Goal: Task Accomplishment & Management: Use online tool/utility

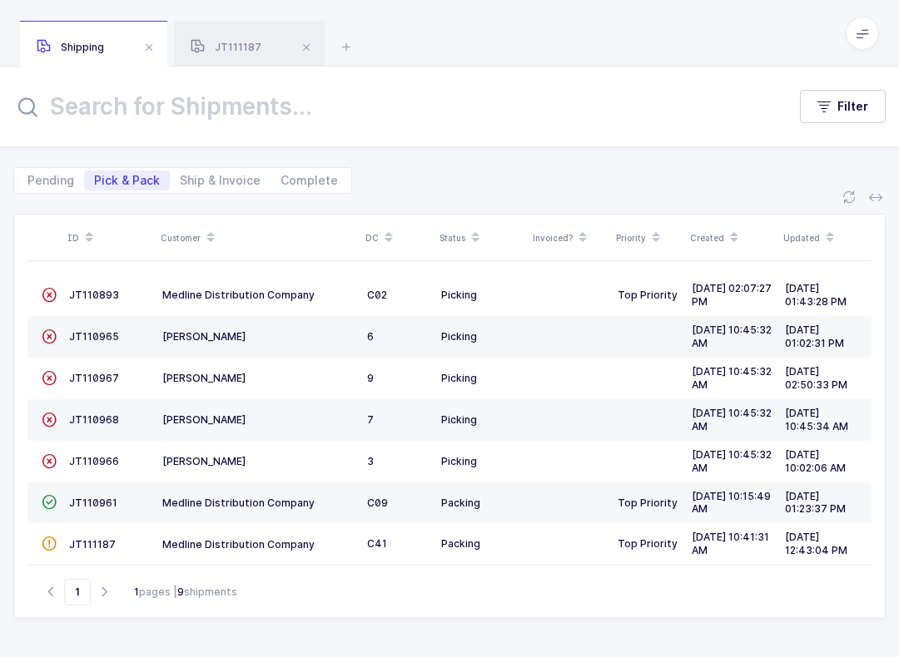
scroll to position [17, 0]
click at [855, 37] on icon at bounding box center [861, 33] width 13 height 13
click at [830, 149] on li "Warehouse" at bounding box center [812, 143] width 100 height 13
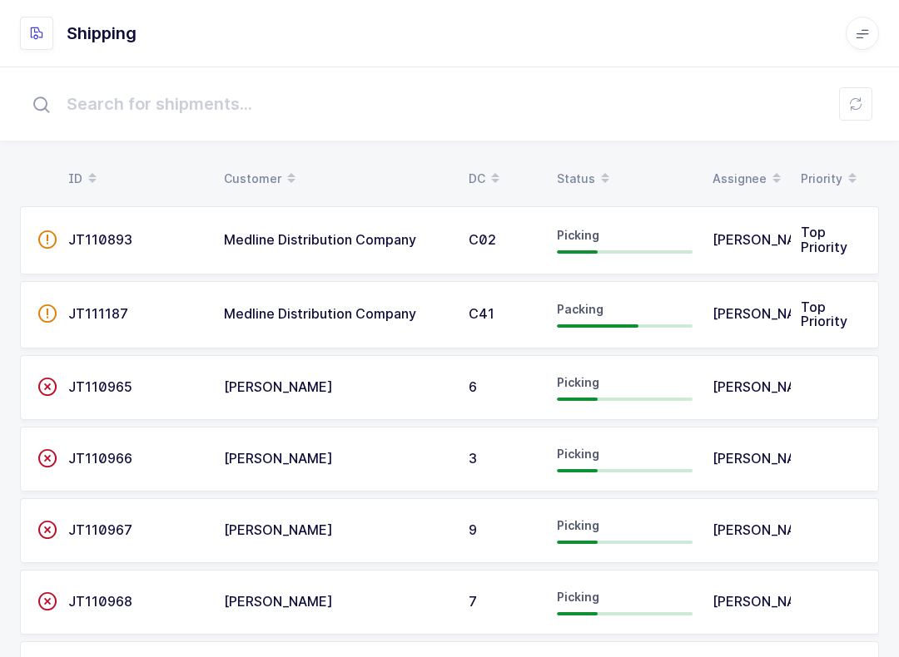
click at [576, 169] on div "Status" at bounding box center [625, 179] width 136 height 28
click at [597, 314] on span "Picking" at bounding box center [578, 309] width 42 height 14
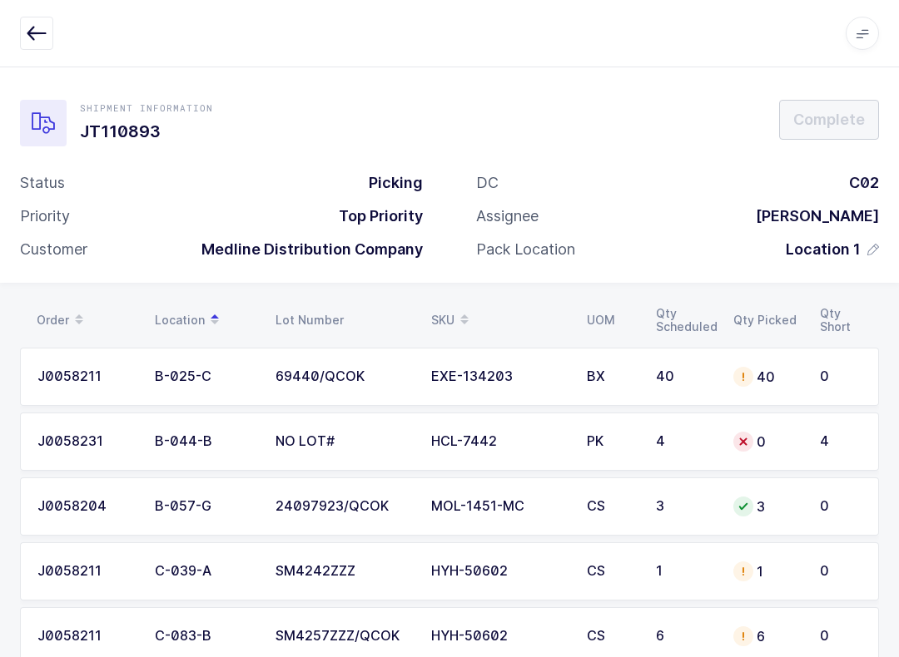
click at [463, 310] on icon at bounding box center [464, 314] width 8 height 8
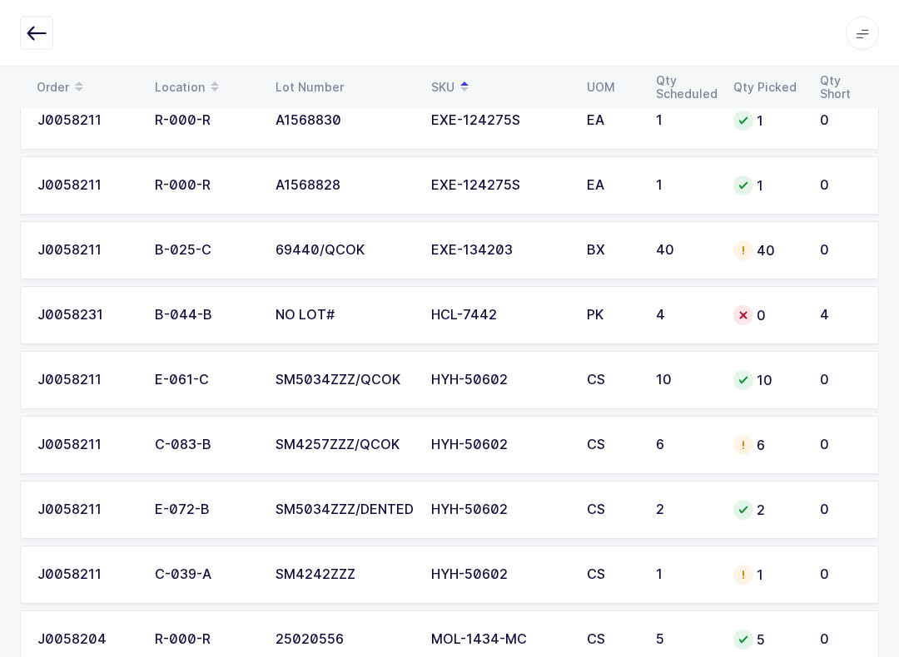
scroll to position [696, 0]
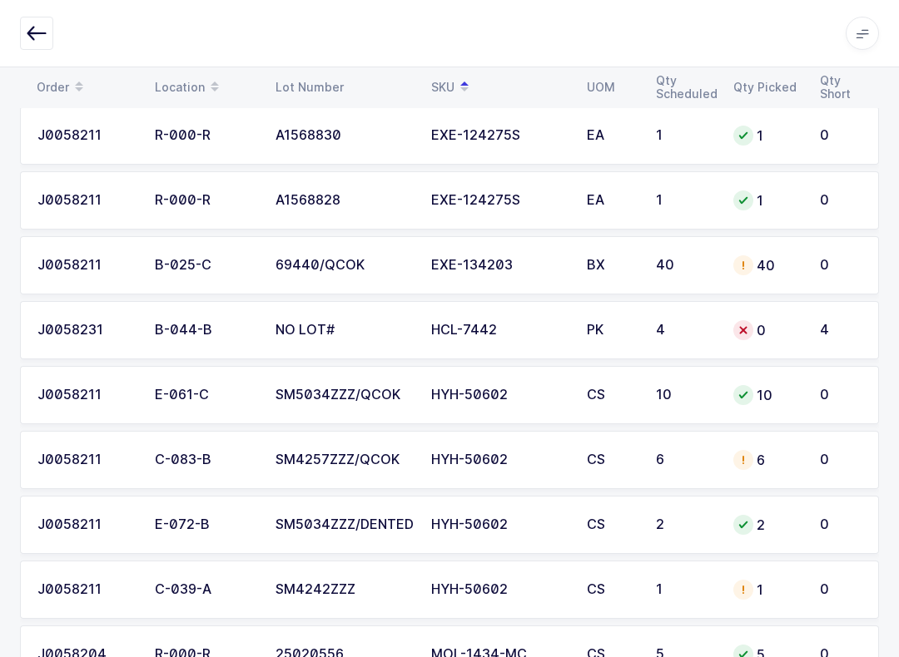
click at [816, 317] on td "4" at bounding box center [843, 330] width 69 height 58
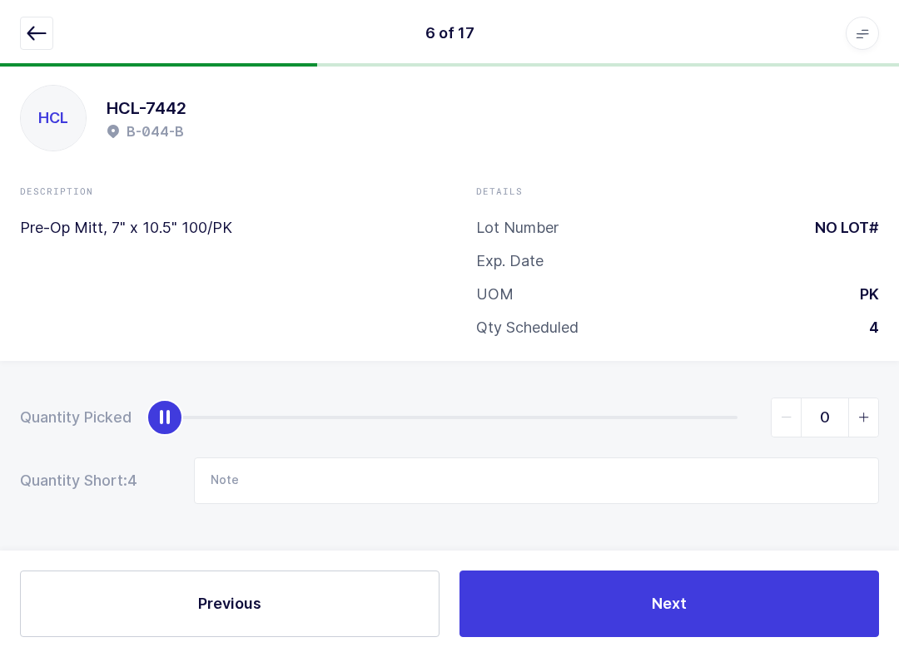
click at [874, 400] on span "slider between 0 and 4" at bounding box center [863, 418] width 30 height 38
click at [868, 413] on icon "slider between 0 and 4" at bounding box center [864, 418] width 12 height 12
click at [873, 409] on span "slider between 0 and 4" at bounding box center [863, 418] width 30 height 38
click at [878, 408] on input "3" at bounding box center [824, 418] width 108 height 40
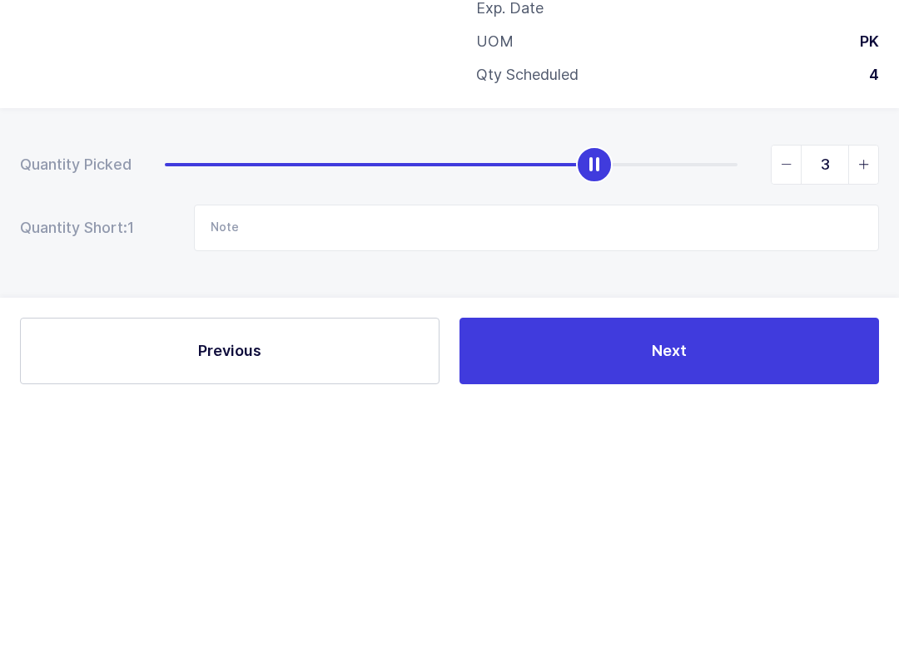
click at [874, 399] on span "slider between 0 and 4" at bounding box center [863, 418] width 30 height 38
type input "4"
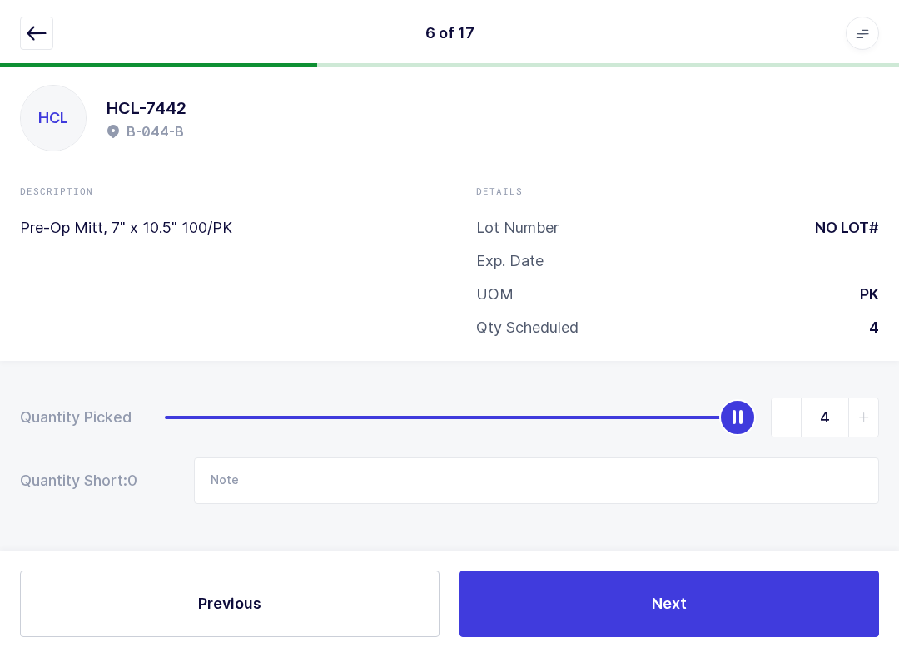
click at [795, 579] on button "Next" at bounding box center [668, 604] width 419 height 67
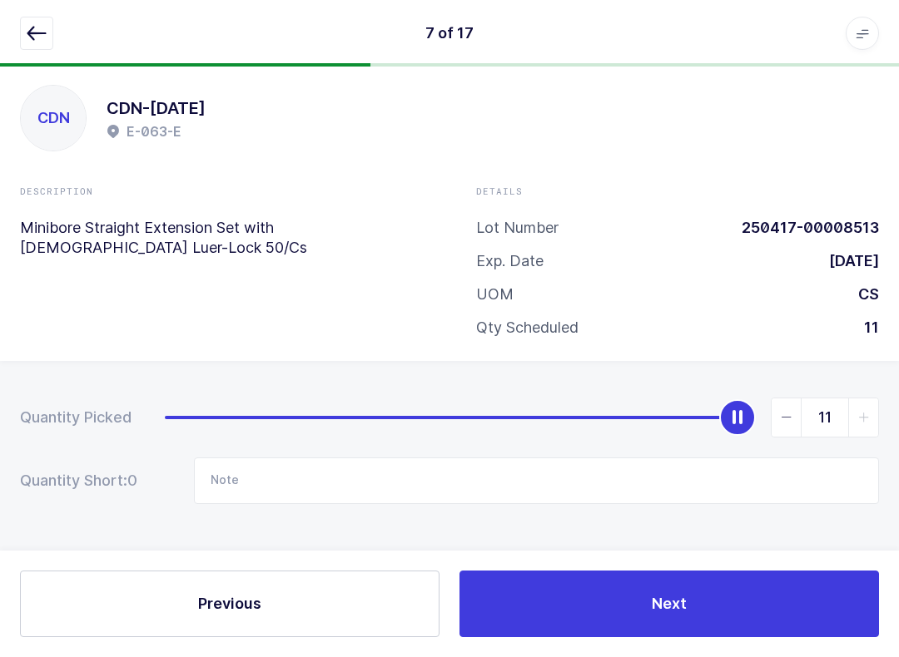
click at [30, 42] on icon "button" at bounding box center [37, 33] width 20 height 20
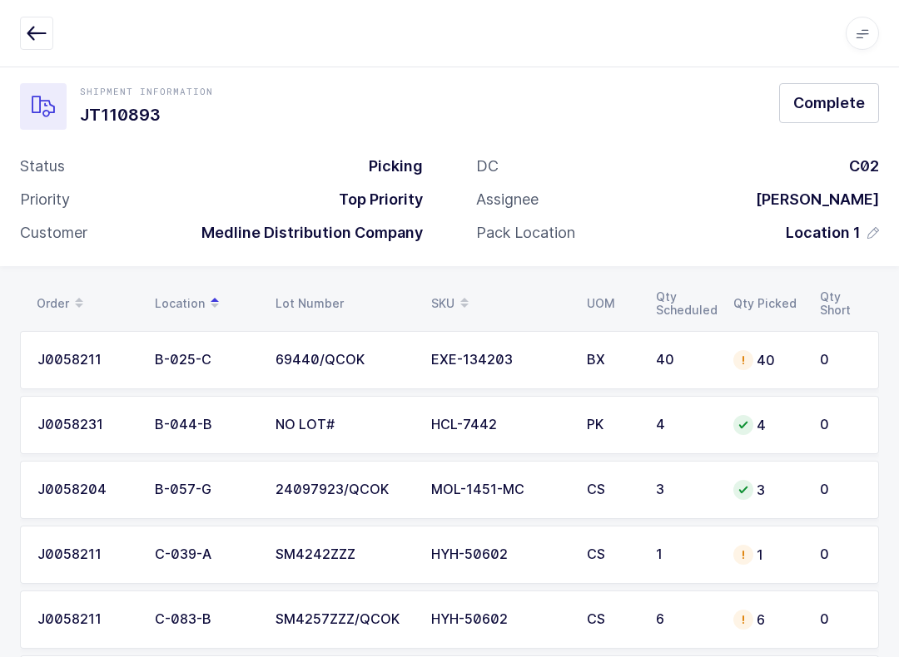
click at [838, 101] on span "Complete" at bounding box center [829, 102] width 72 height 21
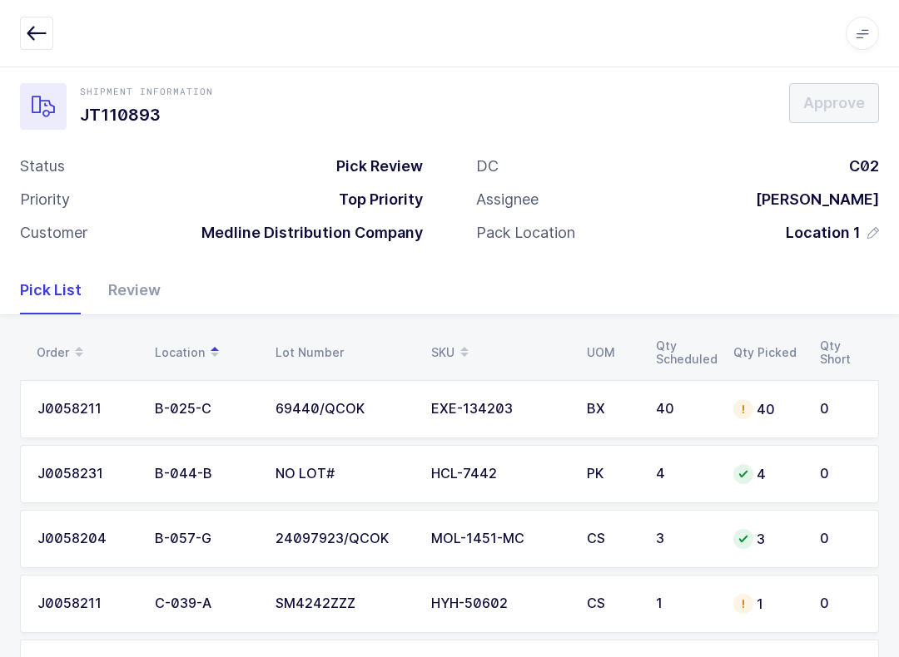
click at [120, 301] on div "Review" at bounding box center [128, 290] width 66 height 48
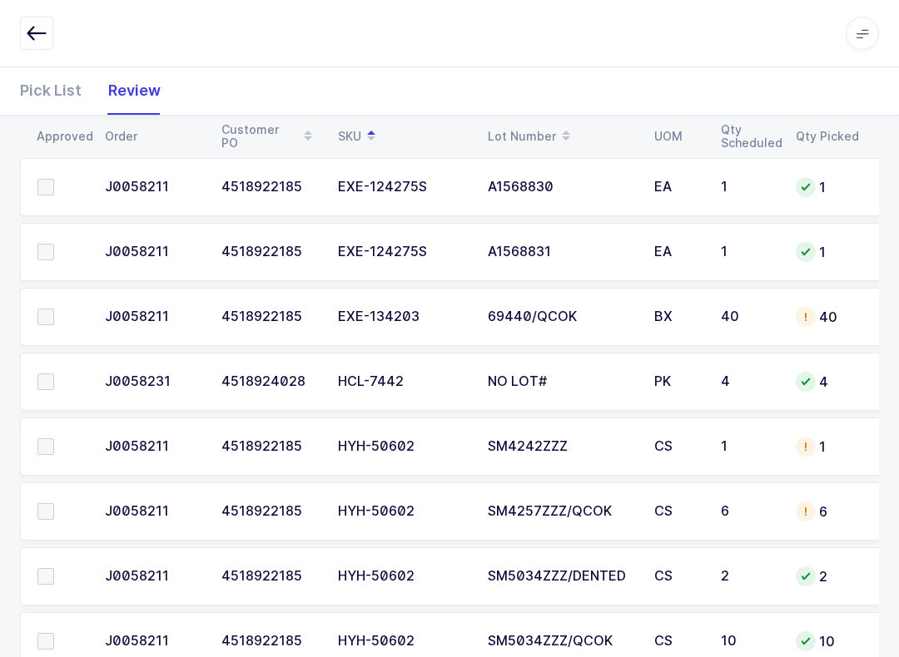
scroll to position [678, 0]
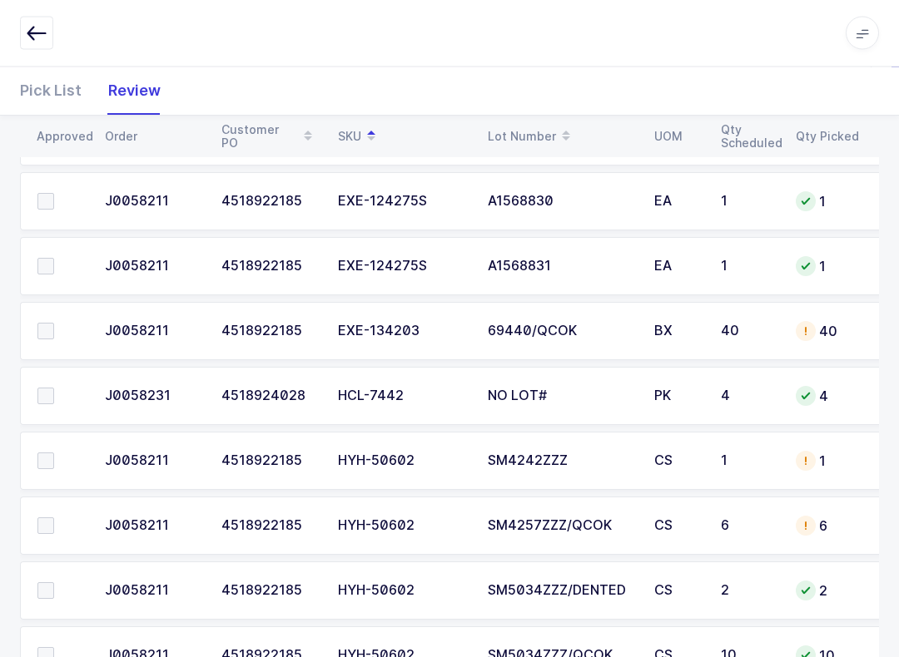
click at [52, 324] on span at bounding box center [45, 332] width 17 height 17
click at [54, 324] on input "checkbox" at bounding box center [54, 324] width 0 height 0
click at [50, 398] on span at bounding box center [45, 396] width 17 height 17
click at [54, 388] on input "checkbox" at bounding box center [54, 388] width 0 height 0
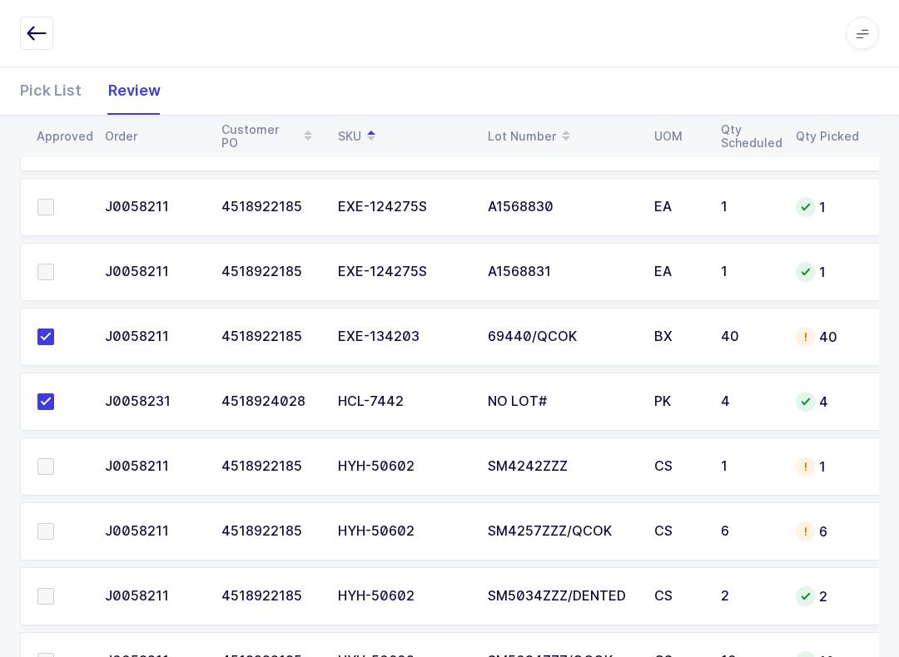
scroll to position [874, 0]
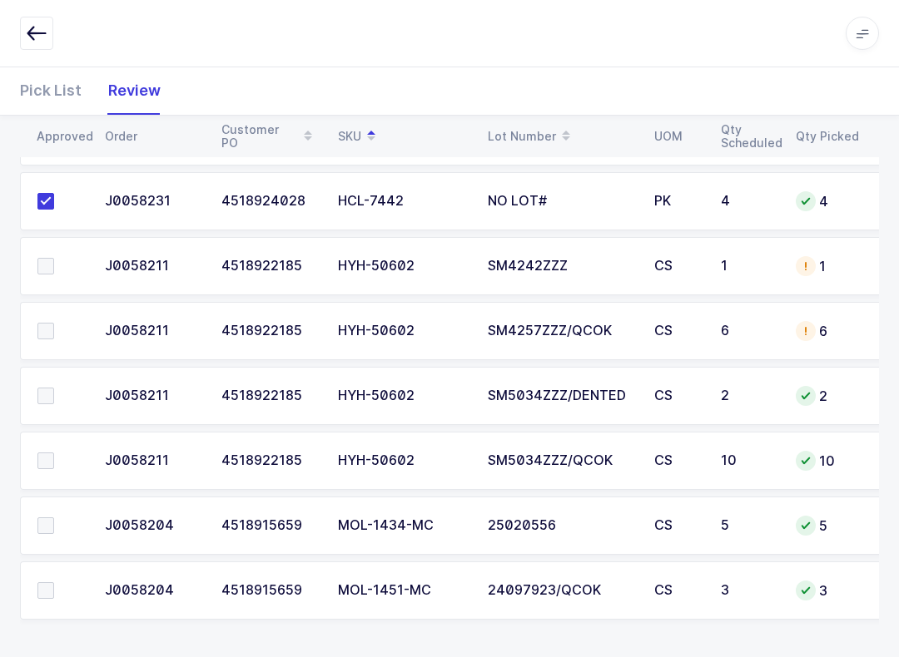
click at [52, 522] on span at bounding box center [45, 525] width 17 height 17
click at [54, 517] on input "checkbox" at bounding box center [54, 517] width 0 height 0
click at [47, 583] on span at bounding box center [45, 590] width 17 height 17
click at [54, 582] on input "checkbox" at bounding box center [54, 582] width 0 height 0
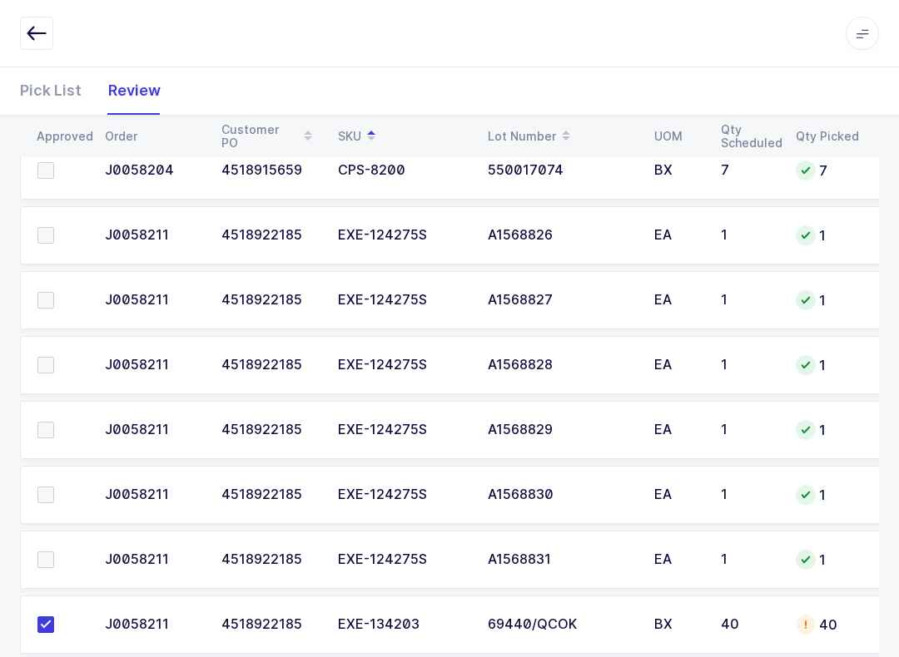
scroll to position [380, 0]
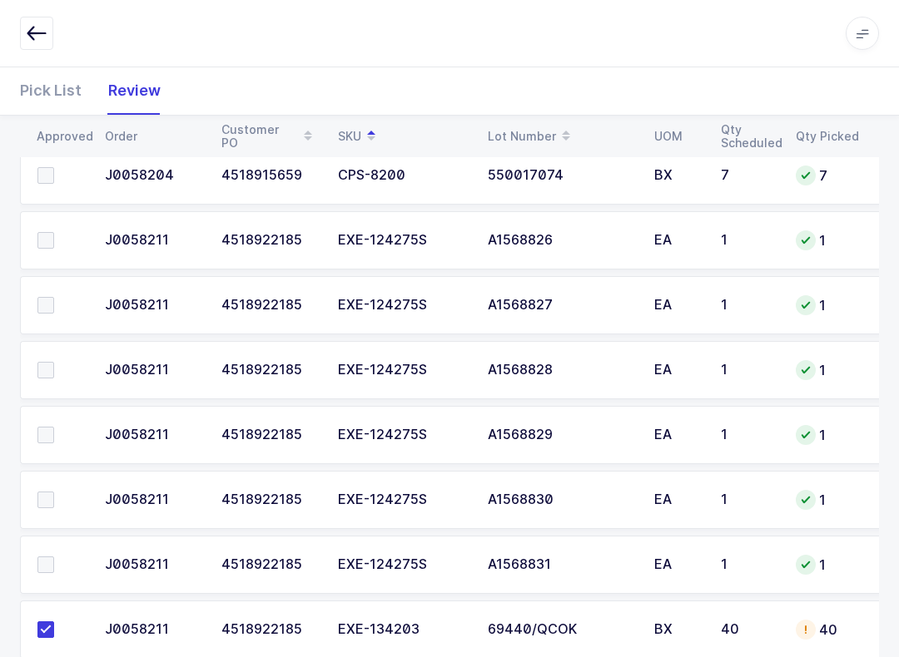
click at [46, 557] on span at bounding box center [45, 565] width 17 height 17
click at [54, 557] on input "checkbox" at bounding box center [54, 557] width 0 height 0
click at [59, 502] on label at bounding box center [60, 500] width 47 height 17
click at [54, 492] on input "checkbox" at bounding box center [54, 492] width 0 height 0
click at [50, 435] on span at bounding box center [45, 435] width 17 height 17
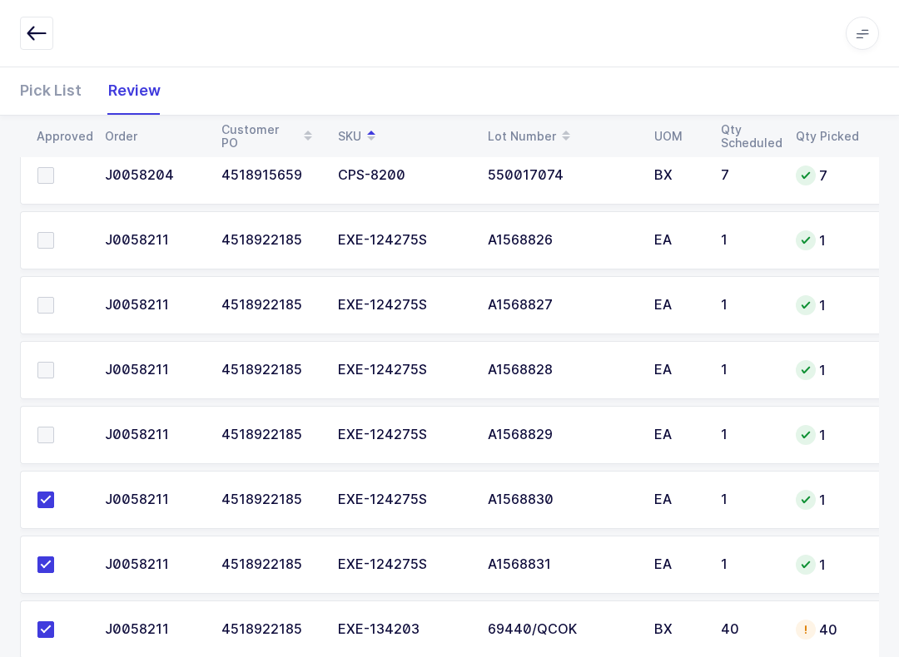
click at [54, 427] on input "checkbox" at bounding box center [54, 427] width 0 height 0
click at [55, 364] on label at bounding box center [60, 370] width 47 height 17
click at [54, 362] on input "checkbox" at bounding box center [54, 362] width 0 height 0
click at [56, 290] on td at bounding box center [57, 305] width 75 height 58
click at [64, 297] on label at bounding box center [60, 305] width 47 height 17
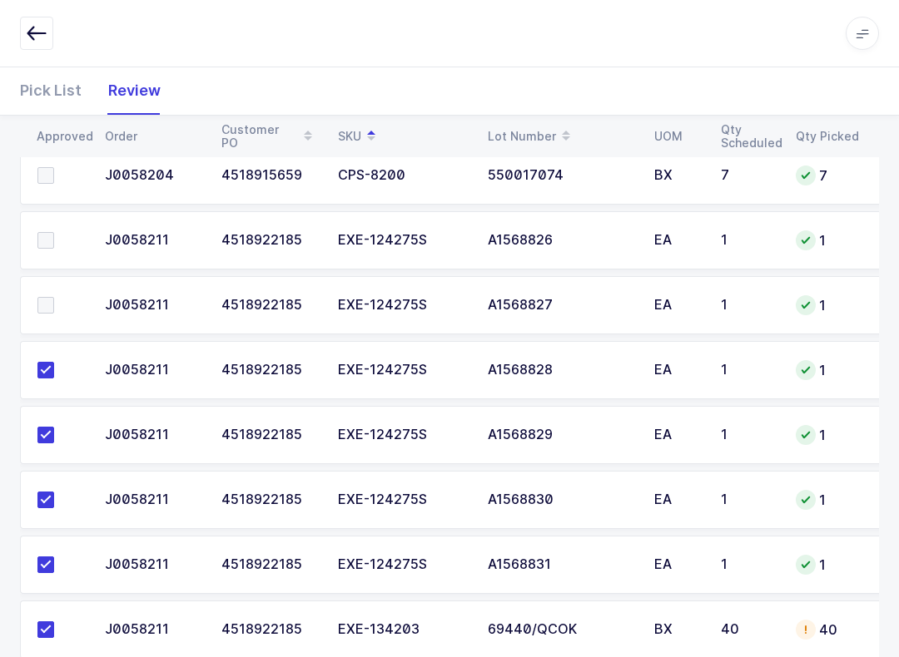
click at [54, 297] on input "checkbox" at bounding box center [54, 297] width 0 height 0
click at [37, 250] on td at bounding box center [57, 240] width 75 height 58
click at [58, 236] on label at bounding box center [60, 240] width 47 height 17
click at [54, 232] on input "checkbox" at bounding box center [54, 232] width 0 height 0
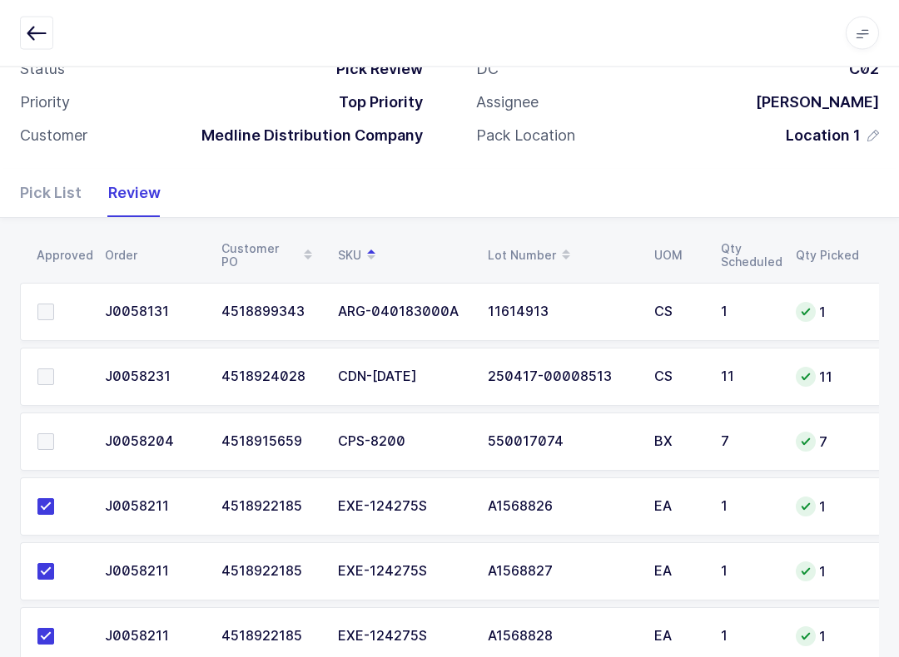
scroll to position [74, 0]
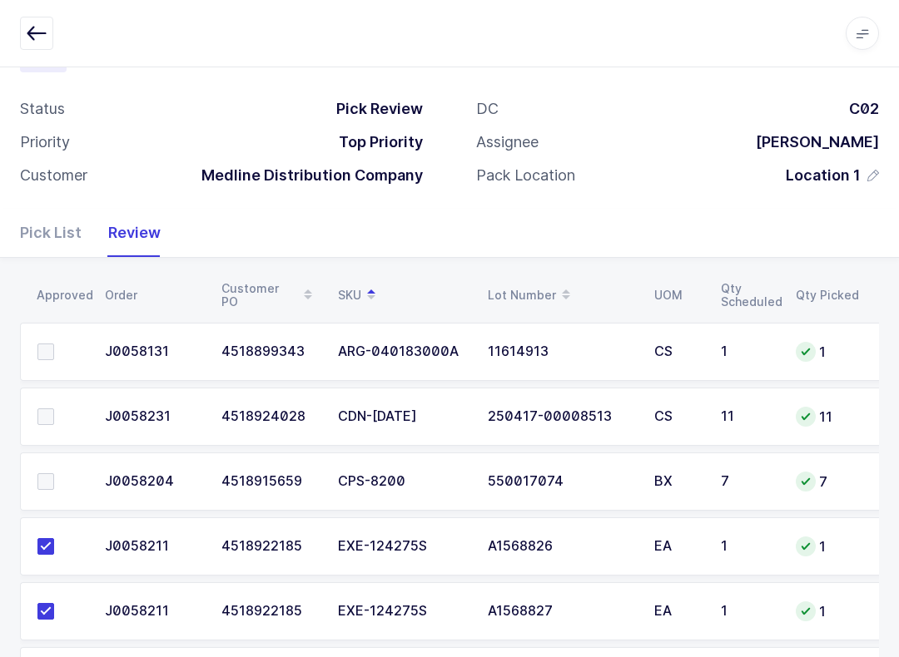
click at [38, 345] on span at bounding box center [45, 352] width 17 height 17
click at [54, 344] on input "checkbox" at bounding box center [54, 344] width 0 height 0
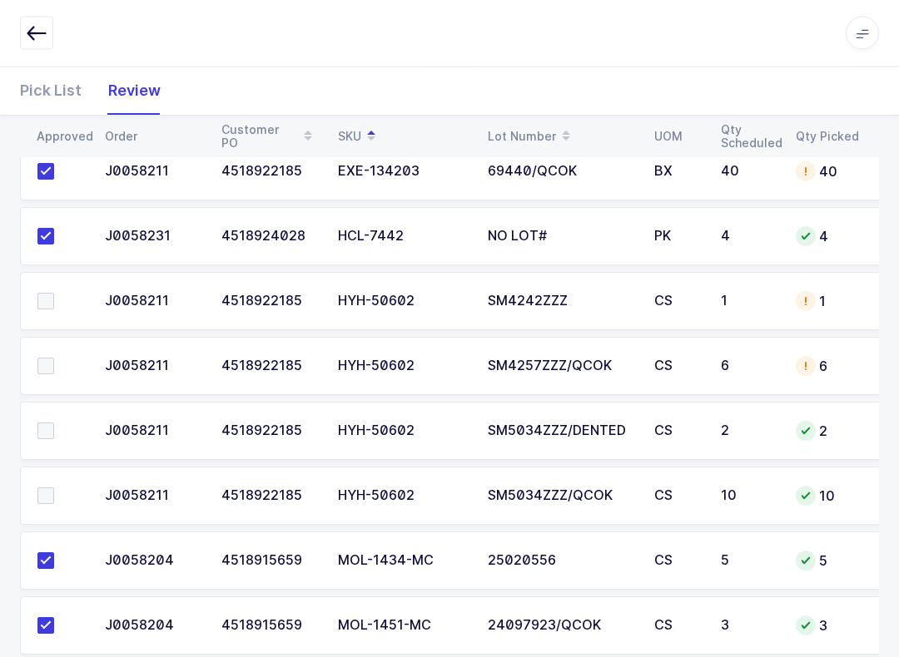
scroll to position [839, 0]
click at [57, 488] on label at bounding box center [60, 496] width 47 height 17
click at [54, 488] on input "checkbox" at bounding box center [54, 488] width 0 height 0
click at [65, 422] on label at bounding box center [60, 430] width 47 height 17
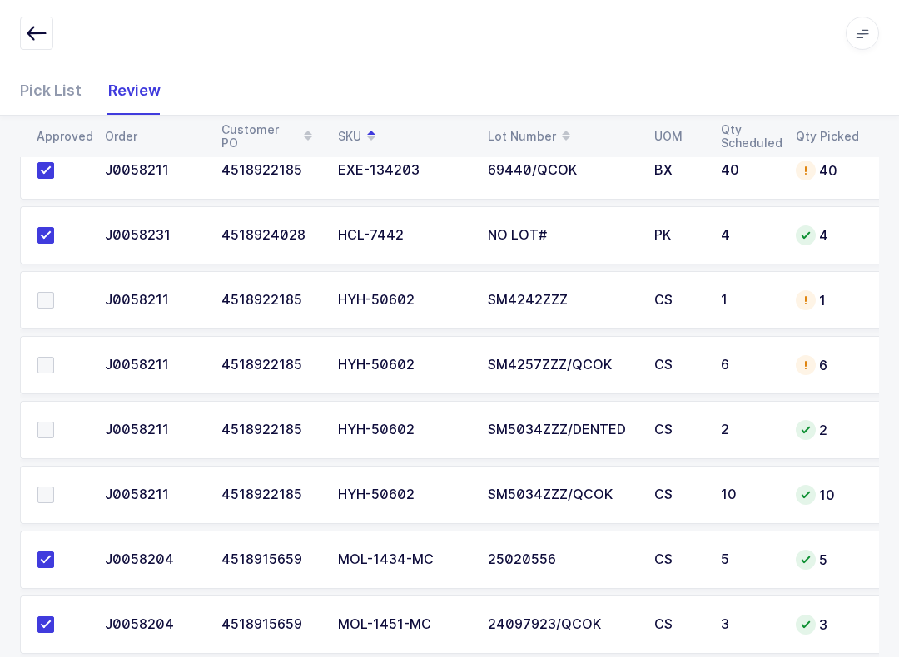
click at [54, 422] on input "checkbox" at bounding box center [54, 422] width 0 height 0
click at [51, 357] on span at bounding box center [45, 365] width 17 height 17
click at [54, 357] on input "checkbox" at bounding box center [54, 357] width 0 height 0
click at [60, 292] on label at bounding box center [60, 300] width 47 height 17
click at [54, 292] on input "checkbox" at bounding box center [54, 292] width 0 height 0
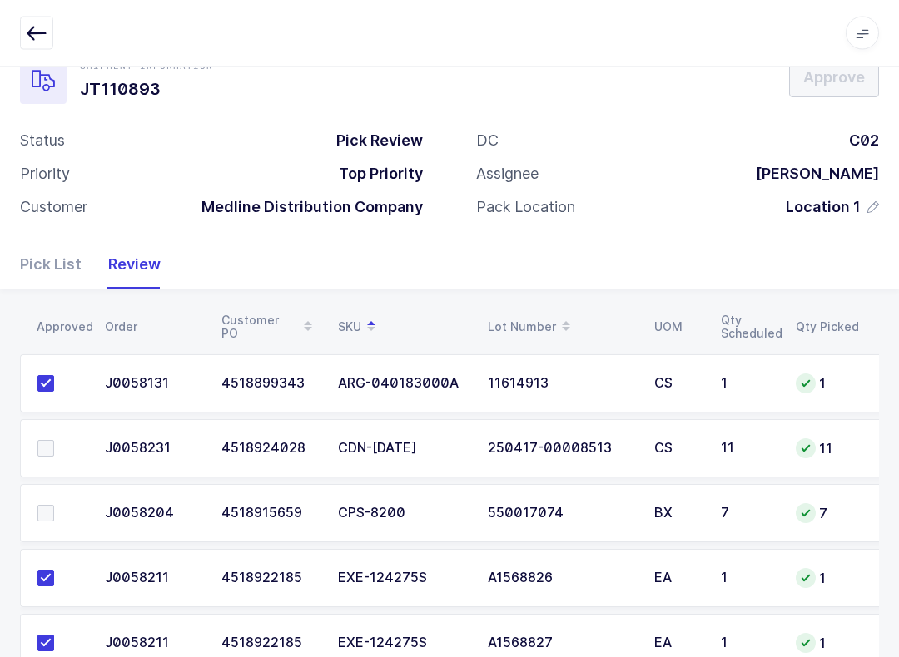
scroll to position [37, 0]
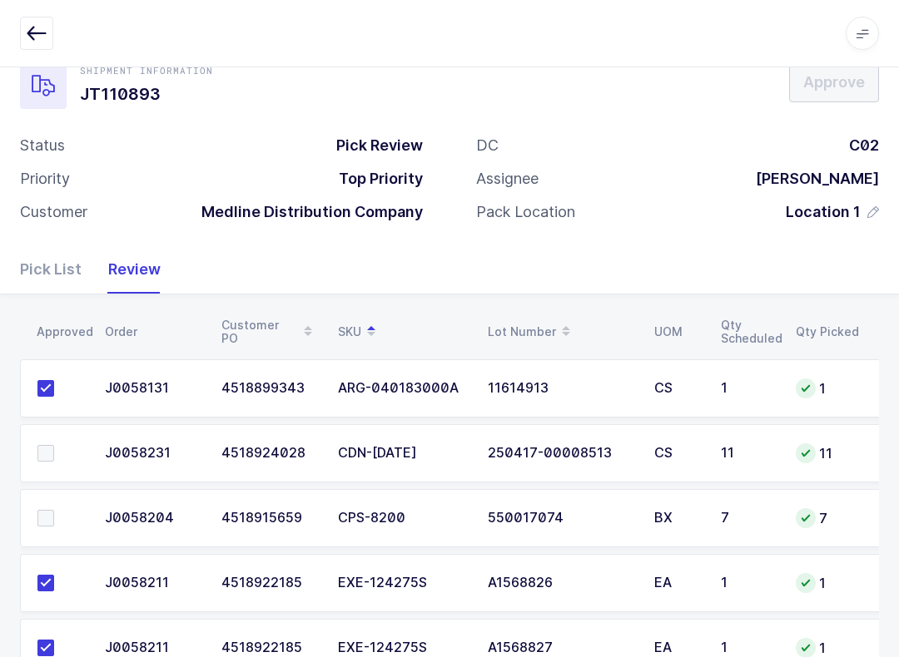
click at [51, 451] on span at bounding box center [45, 453] width 17 height 17
click at [54, 445] on input "checkbox" at bounding box center [54, 445] width 0 height 0
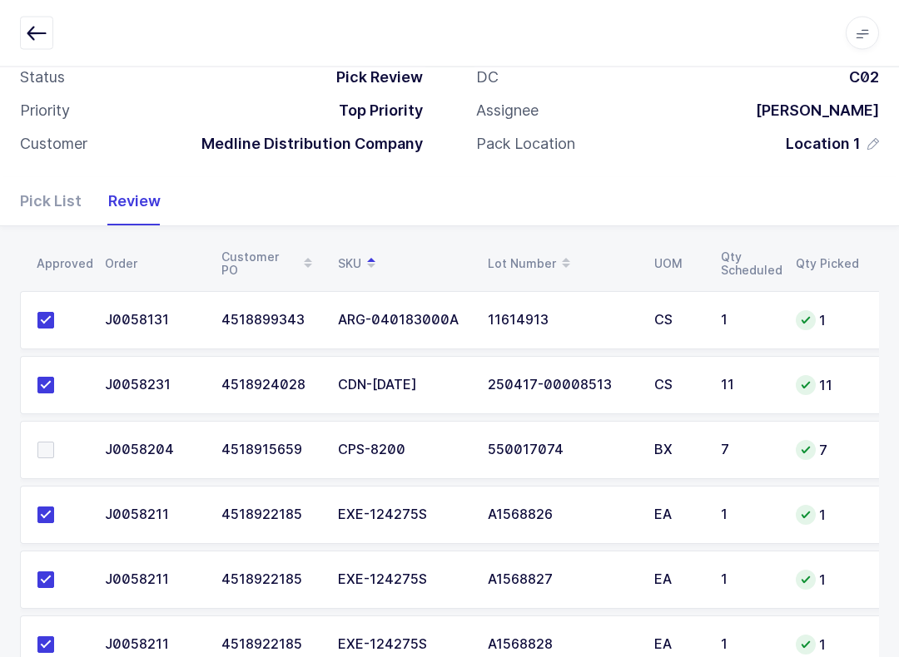
scroll to position [0, 0]
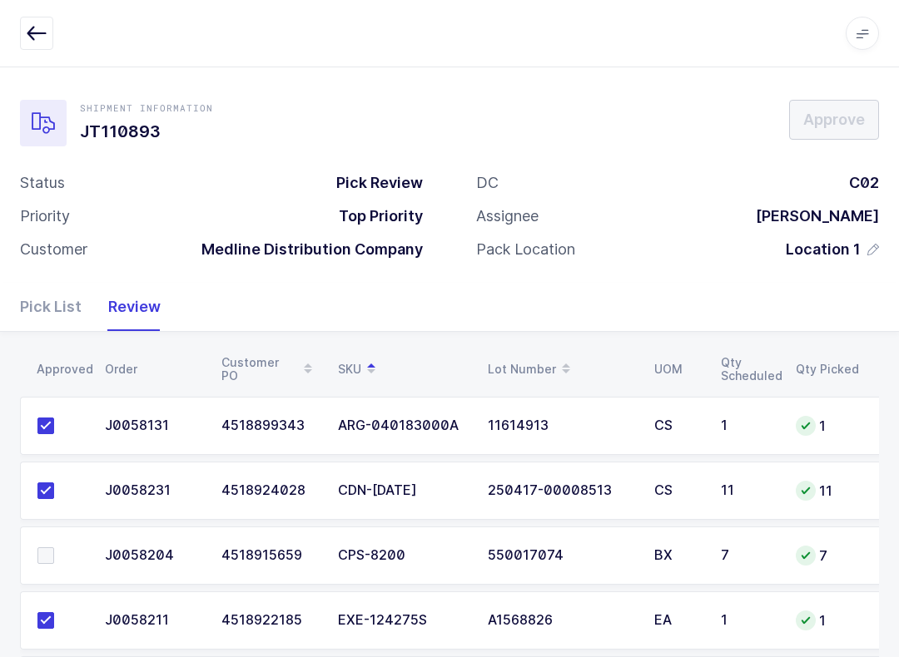
click at [72, 552] on label at bounding box center [60, 555] width 47 height 17
click at [54, 547] on input "checkbox" at bounding box center [54, 547] width 0 height 0
click at [21, 32] on button "button" at bounding box center [36, 33] width 33 height 33
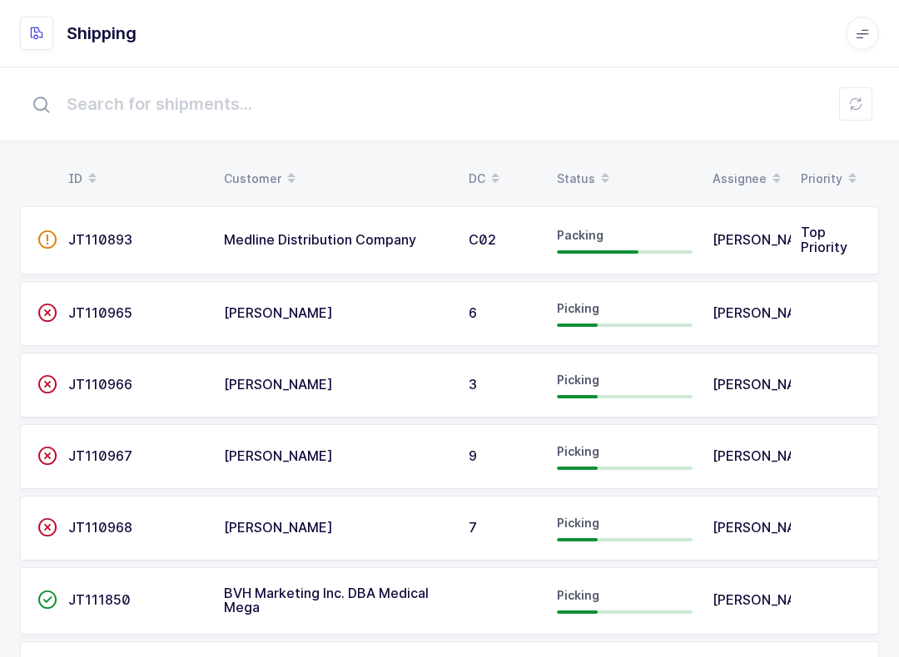
click at [582, 170] on div "Status" at bounding box center [625, 179] width 136 height 28
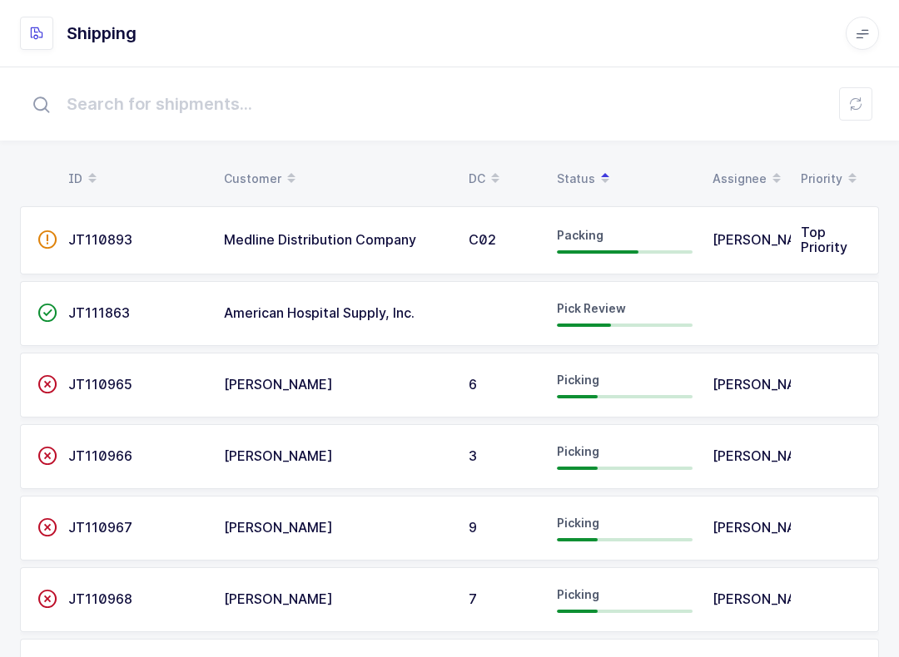
click at [874, 92] on input "text" at bounding box center [449, 103] width 859 height 53
click at [849, 113] on button at bounding box center [855, 103] width 33 height 33
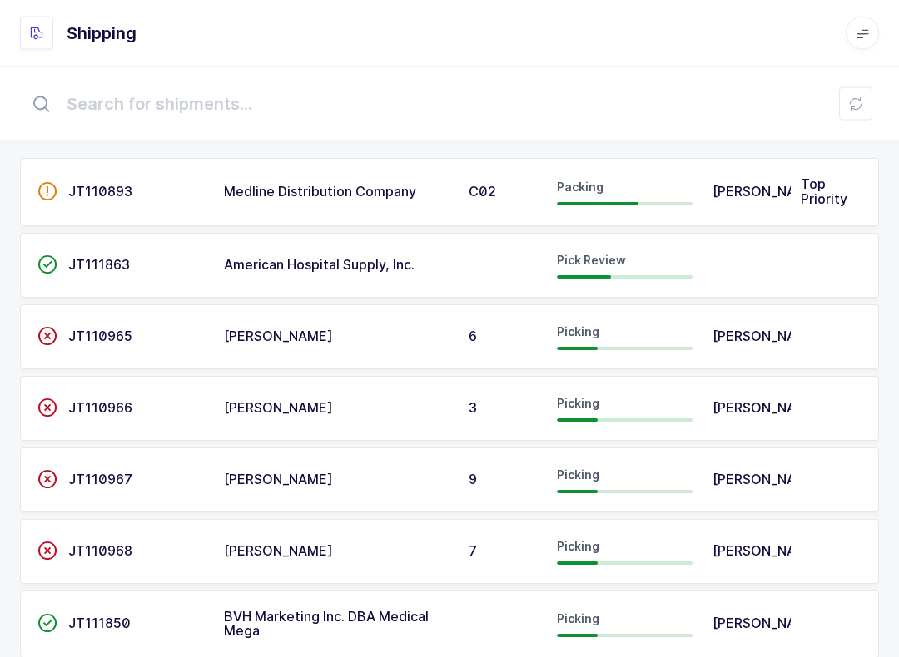
scroll to position [87, 0]
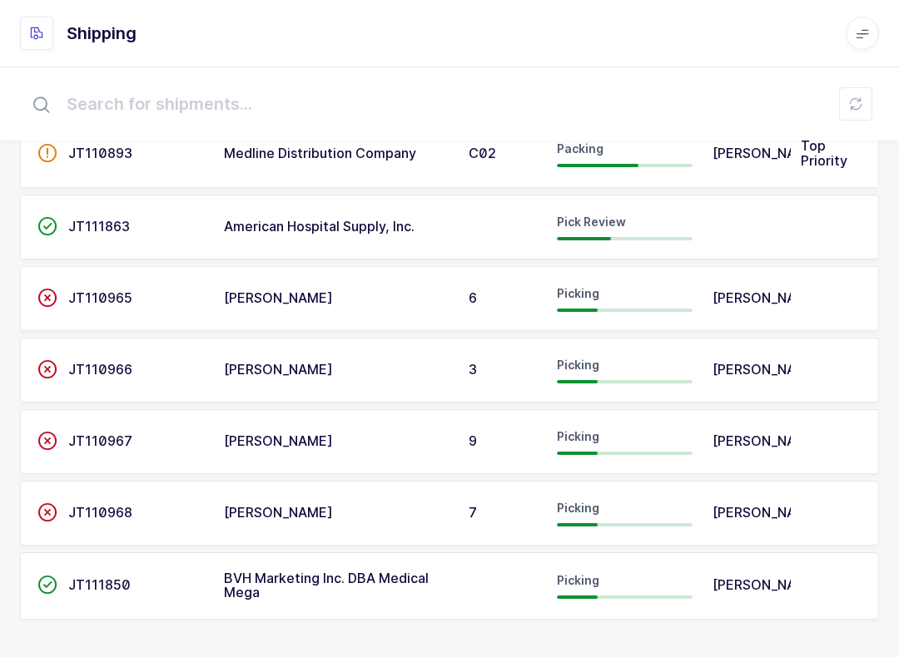
click at [524, 603] on td at bounding box center [502, 586] width 88 height 68
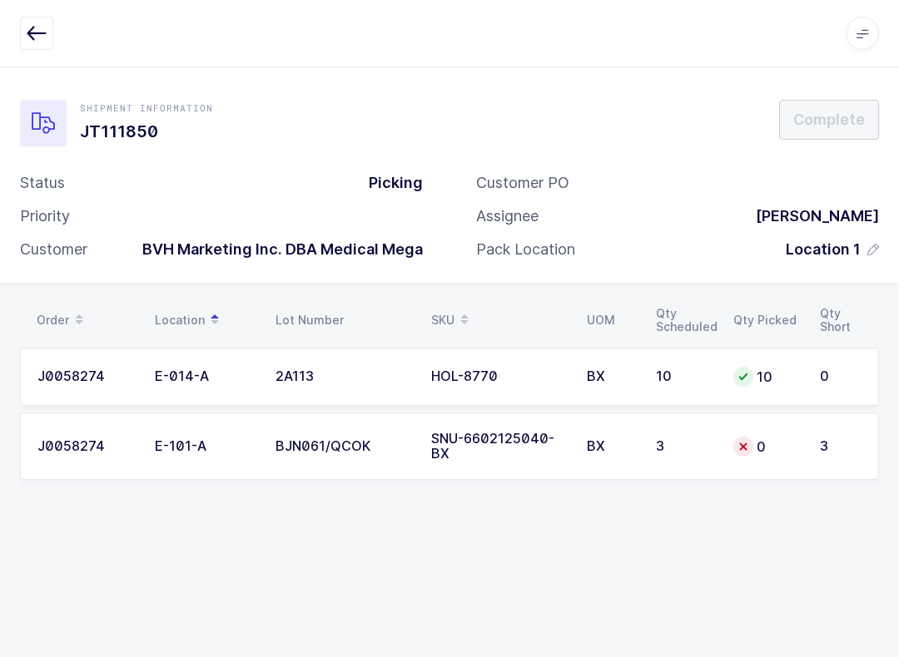
click at [25, 36] on button "button" at bounding box center [36, 33] width 33 height 33
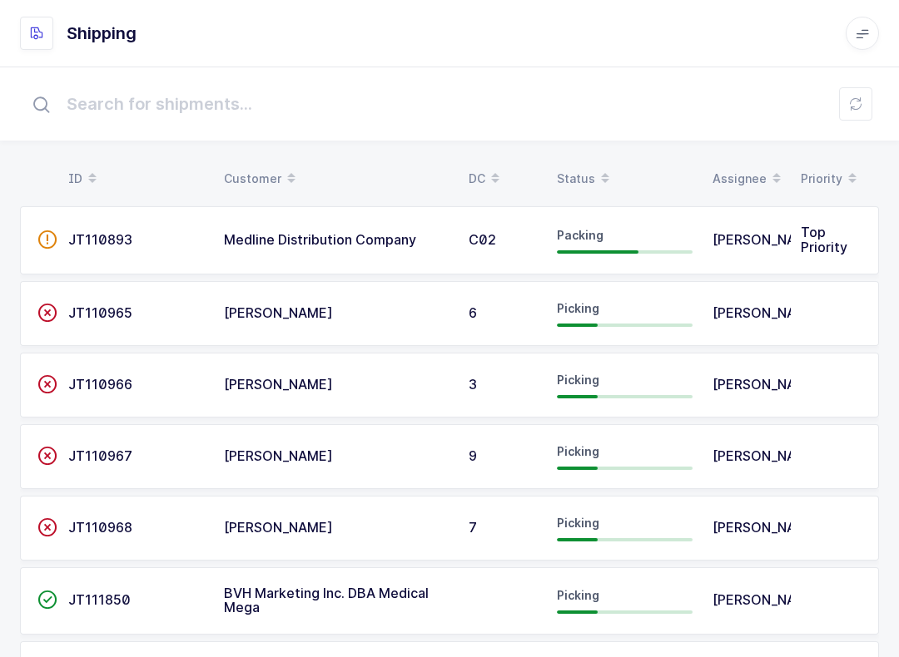
click at [580, 176] on div "Status" at bounding box center [625, 179] width 136 height 28
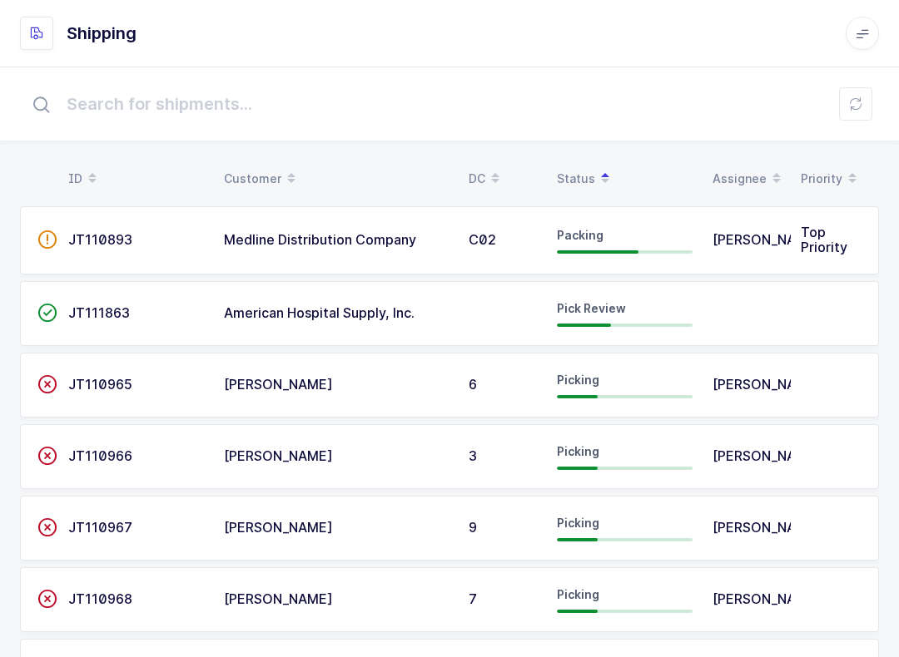
click at [604, 304] on span "Pick Review" at bounding box center [591, 308] width 69 height 14
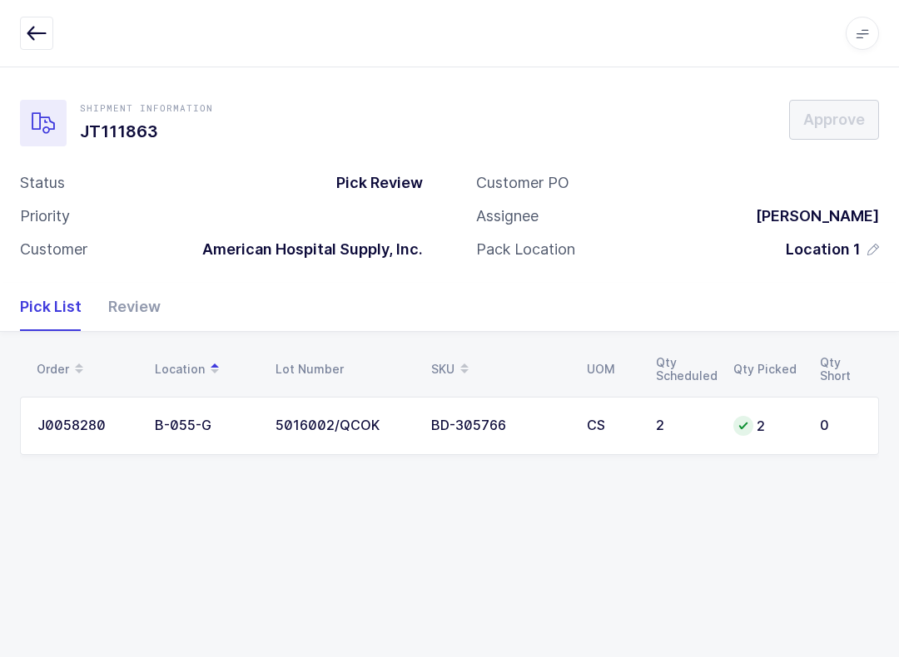
click at [131, 309] on div "Review" at bounding box center [128, 307] width 66 height 48
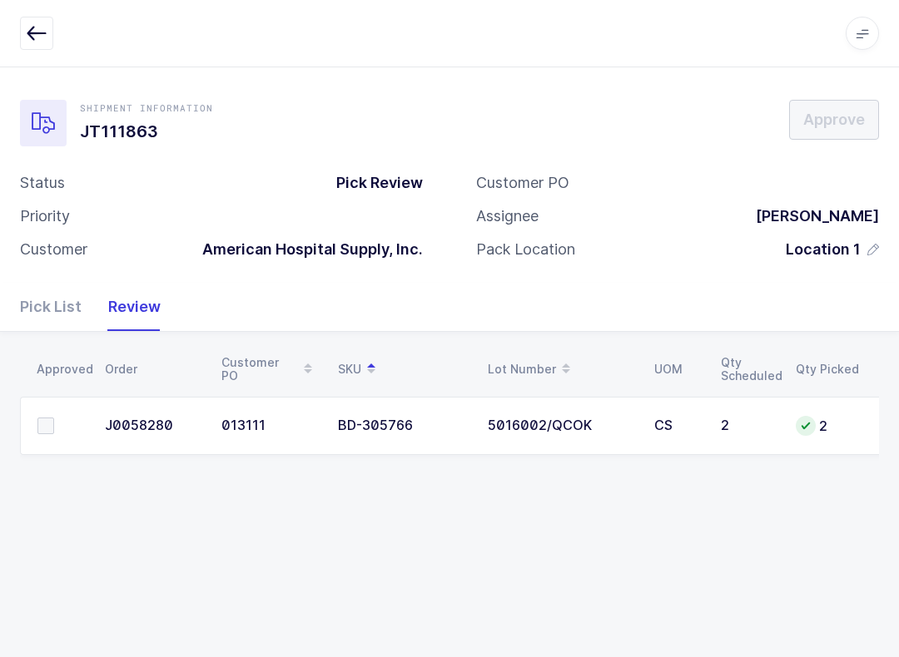
click at [49, 429] on span at bounding box center [45, 426] width 17 height 17
click at [54, 418] on input "checkbox" at bounding box center [54, 418] width 0 height 0
click at [837, 117] on span "Approve" at bounding box center [834, 119] width 62 height 21
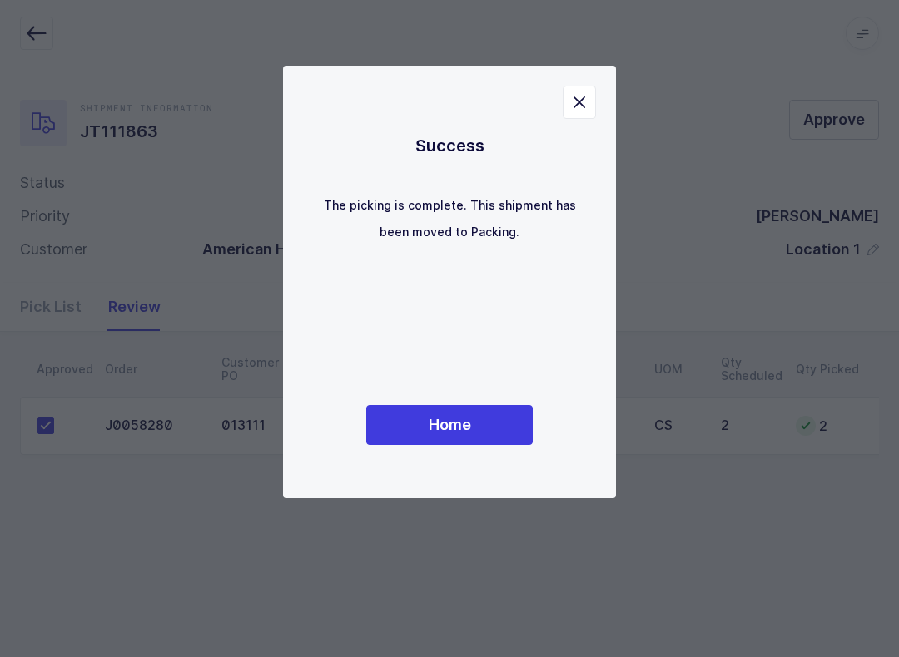
click at [499, 407] on button "Home" at bounding box center [449, 425] width 166 height 40
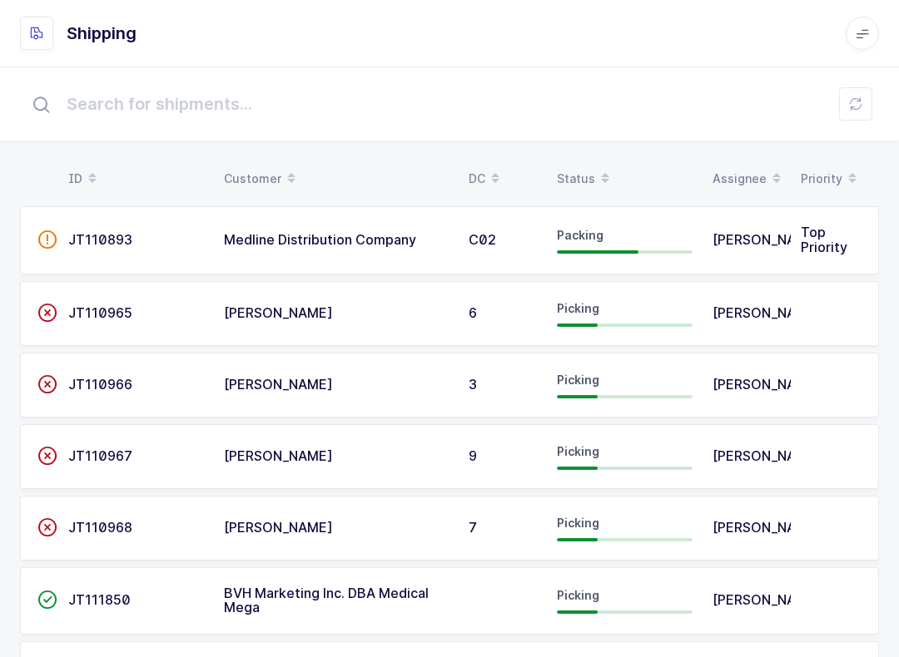
click at [586, 166] on div "Status" at bounding box center [625, 179] width 136 height 28
click at [855, 101] on icon at bounding box center [855, 103] width 13 height 13
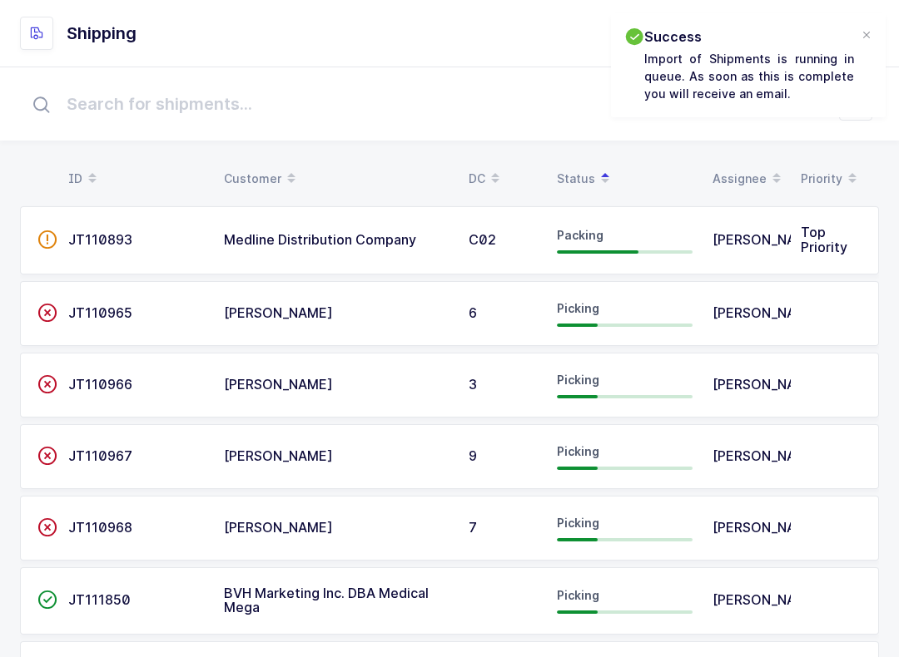
scroll to position [87, 0]
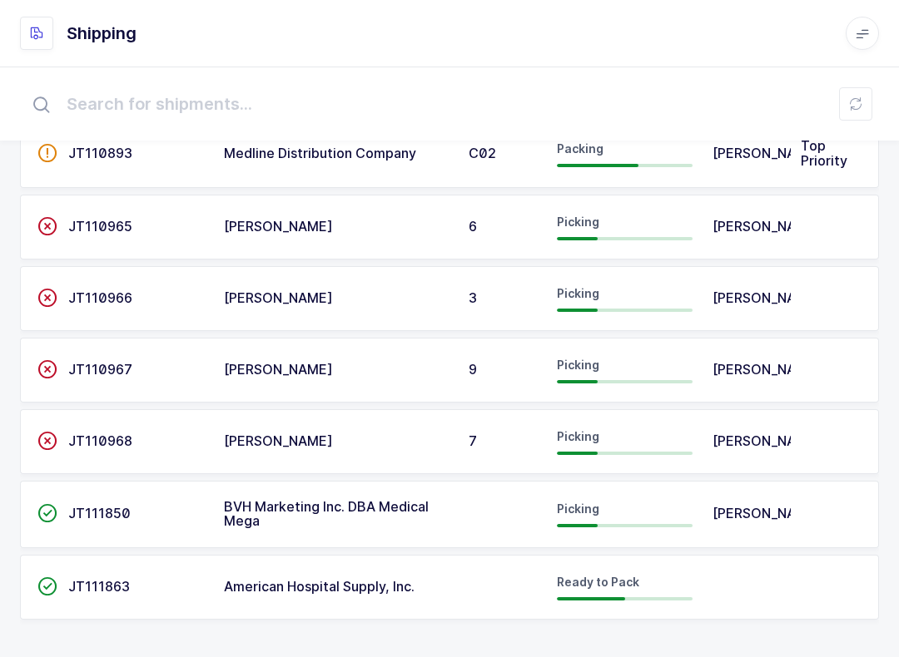
click at [675, 498] on td "Picking" at bounding box center [625, 515] width 156 height 68
